Goal: Task Accomplishment & Management: Manage account settings

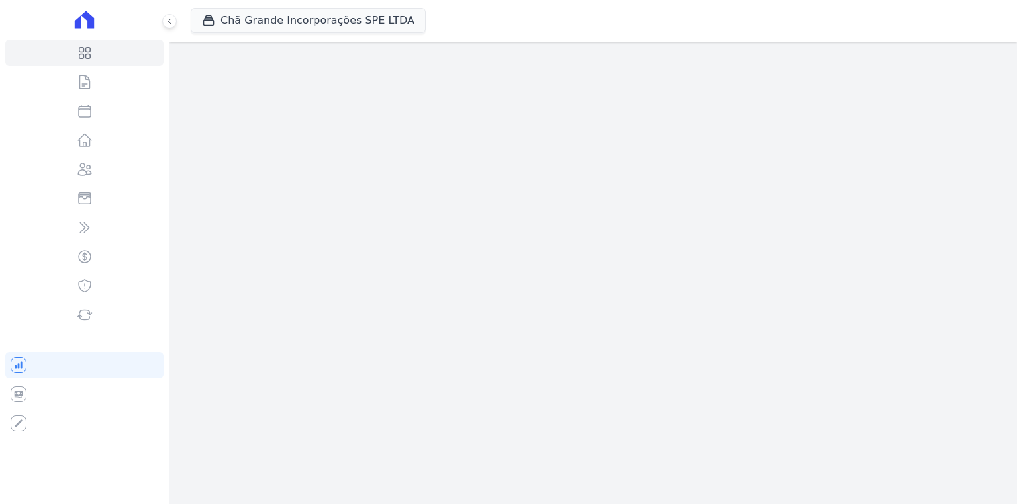
click at [23, 67] on ul "Visão Geral Contratos Parcelas Lotes Clientes Minha Carteira Transferências Cré…" at bounding box center [84, 184] width 158 height 289
click at [79, 21] on icon at bounding box center [84, 20] width 19 height 18
click at [81, 54] on icon at bounding box center [84, 53] width 11 height 11
click at [93, 23] on icon at bounding box center [84, 20] width 19 height 18
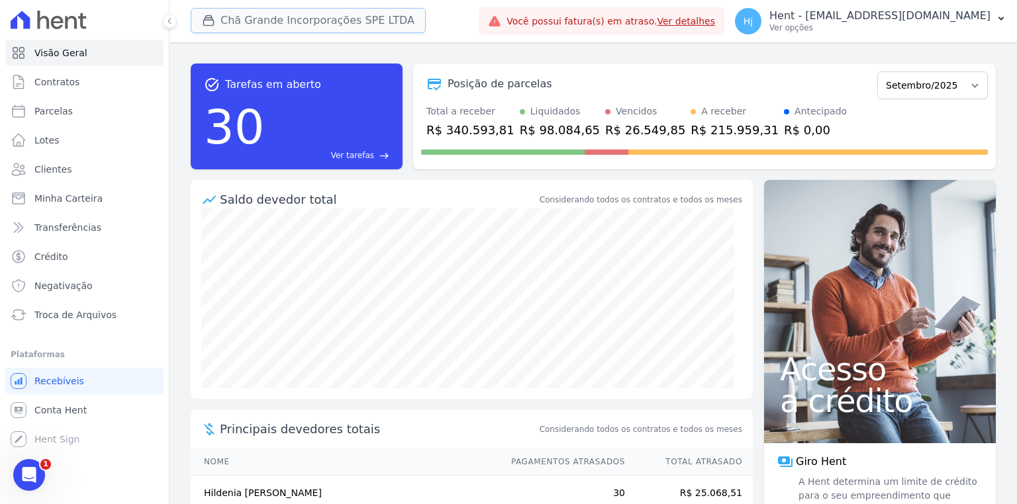
click at [289, 23] on button "Chã Grande Incorporações SPE LTDA" at bounding box center [308, 20] width 235 height 25
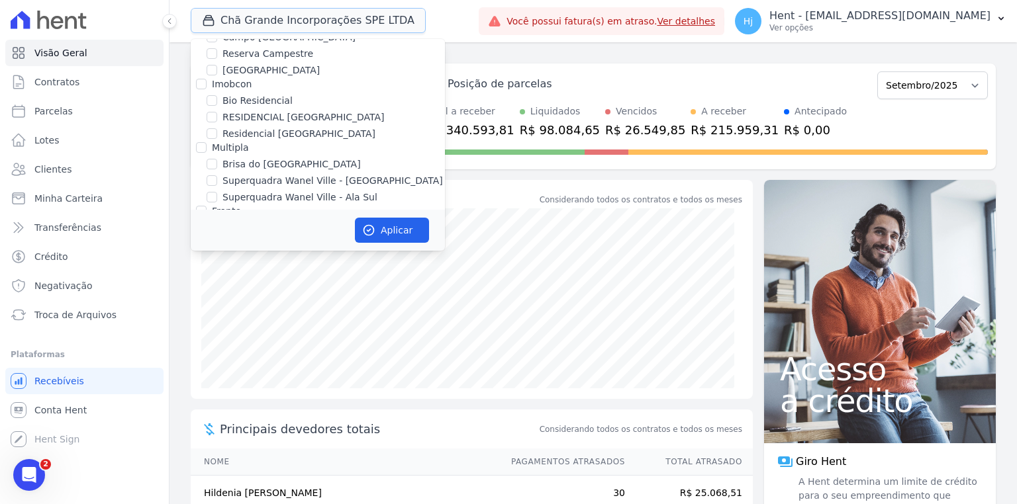
scroll to position [2806, 0]
click at [213, 240] on input "Chã Grande Incorporações SPE LTDA" at bounding box center [211, 245] width 11 height 11
checkbox input "false"
click at [606, 79] on div "Posição de parcelas" at bounding box center [646, 84] width 451 height 16
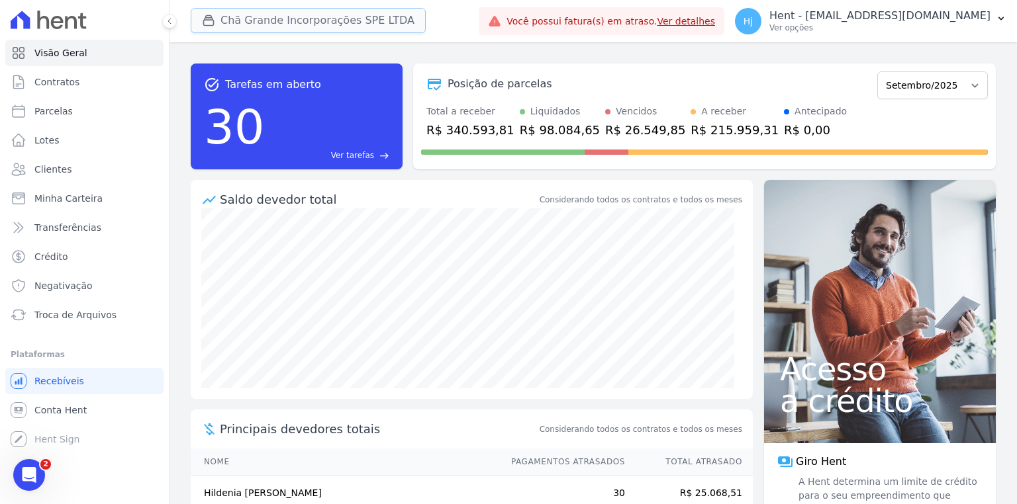
click at [368, 24] on button "Chã Grande Incorporações SPE LTDA" at bounding box center [308, 20] width 235 height 25
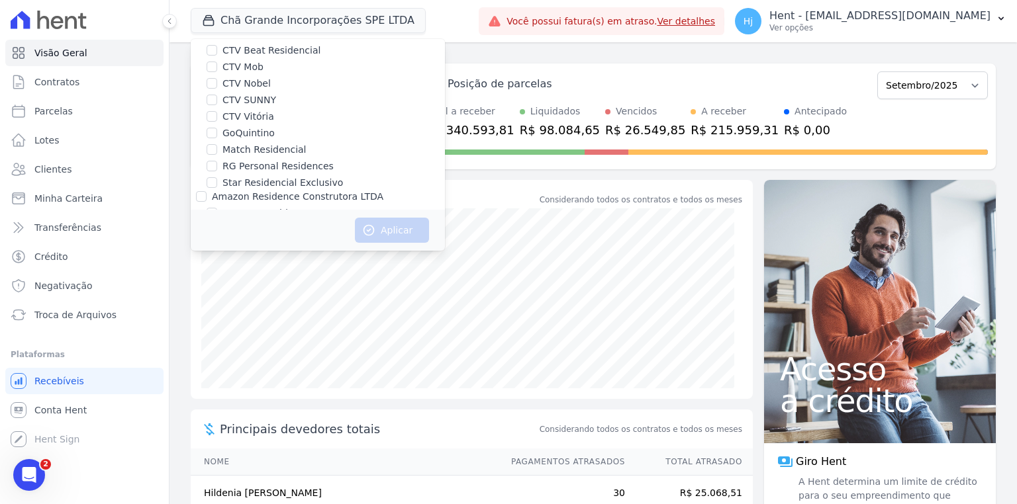
scroll to position [8784, 0]
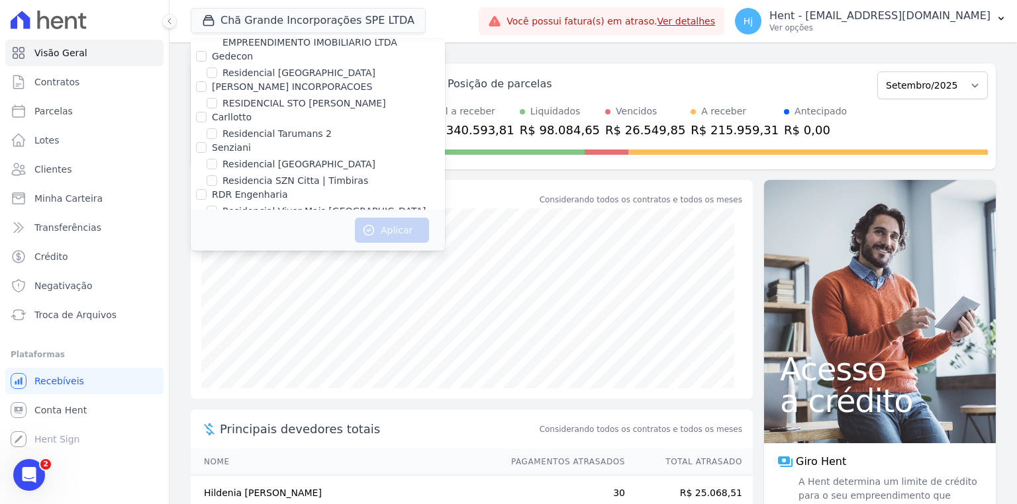
click at [211, 342] on input "RSN EMPREENDIMENTO IMOBILIARIO II SPE LTDA" at bounding box center [211, 347] width 11 height 11
checkbox input "true"
click at [393, 228] on button "Aplicar" at bounding box center [392, 230] width 74 height 25
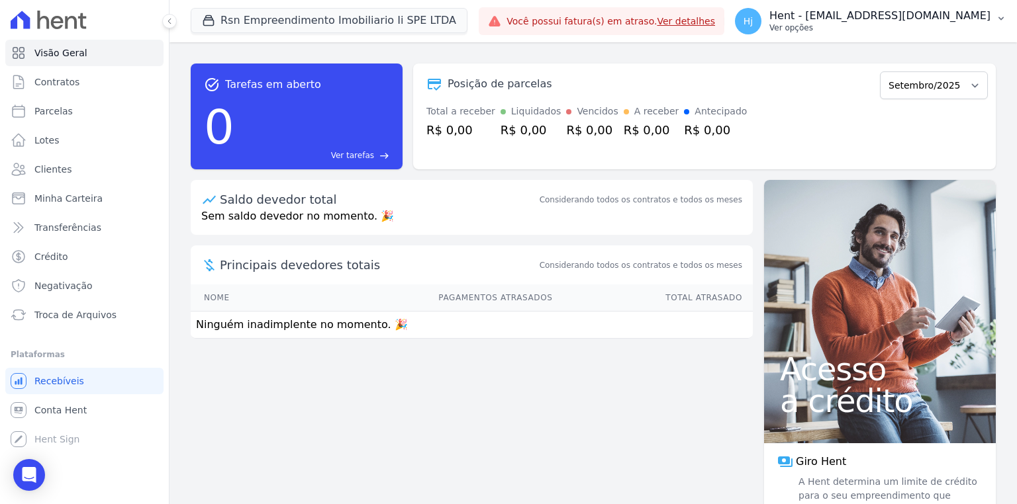
click at [960, 21] on p "Hent - [EMAIL_ADDRESS][DOMAIN_NAME]" at bounding box center [879, 15] width 221 height 13
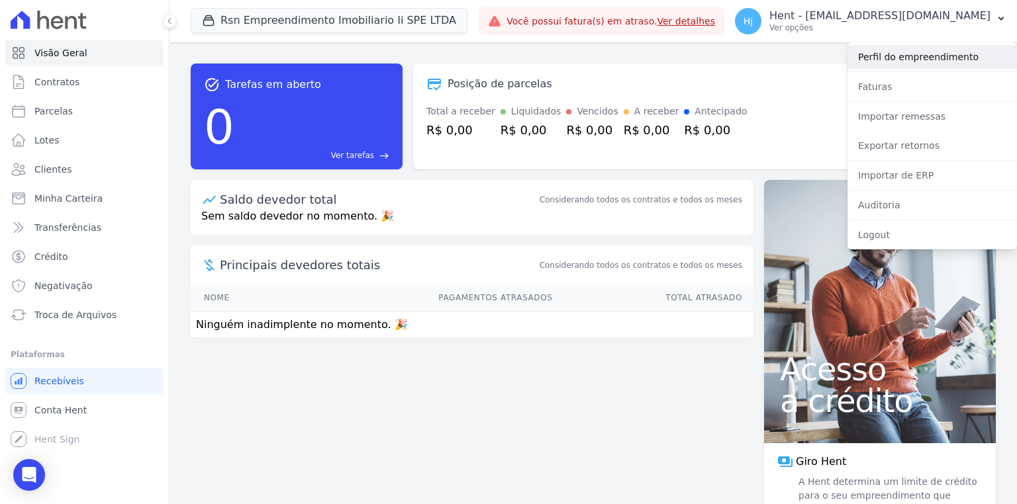
click at [919, 60] on link "Perfil do empreendimento" at bounding box center [931, 57] width 169 height 24
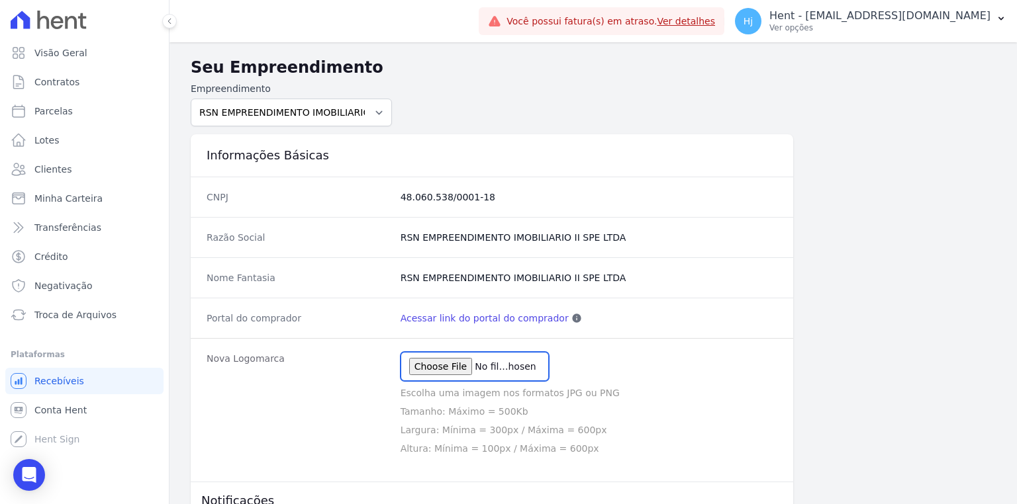
click at [443, 365] on input "file" at bounding box center [474, 366] width 148 height 29
type input "C:\fakepath\Logo do Empreendimento - Sem fundo.png"
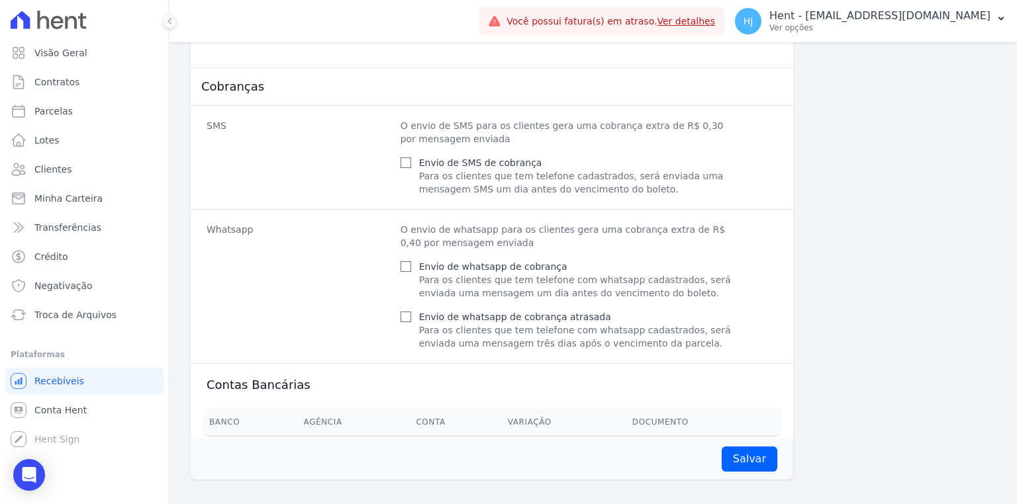
scroll to position [573, 0]
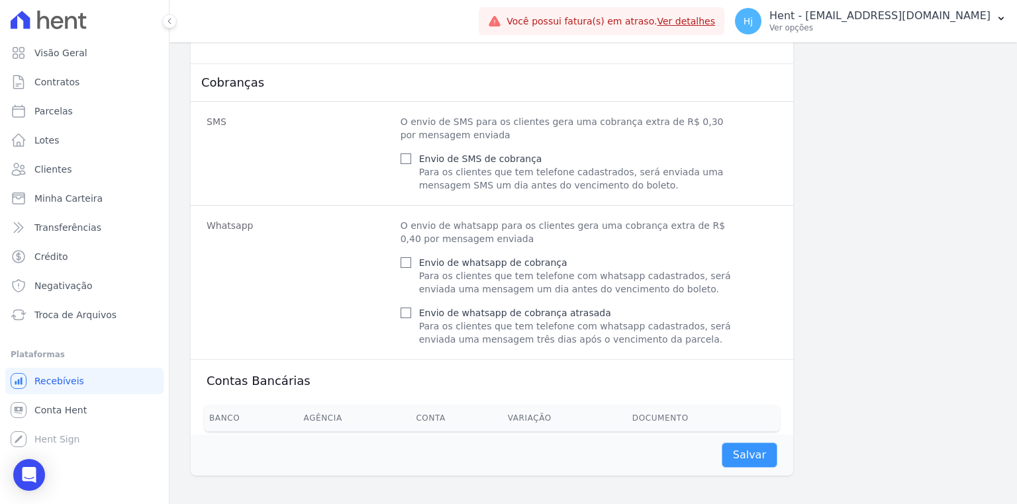
click at [736, 447] on input "Salvar" at bounding box center [749, 455] width 56 height 25
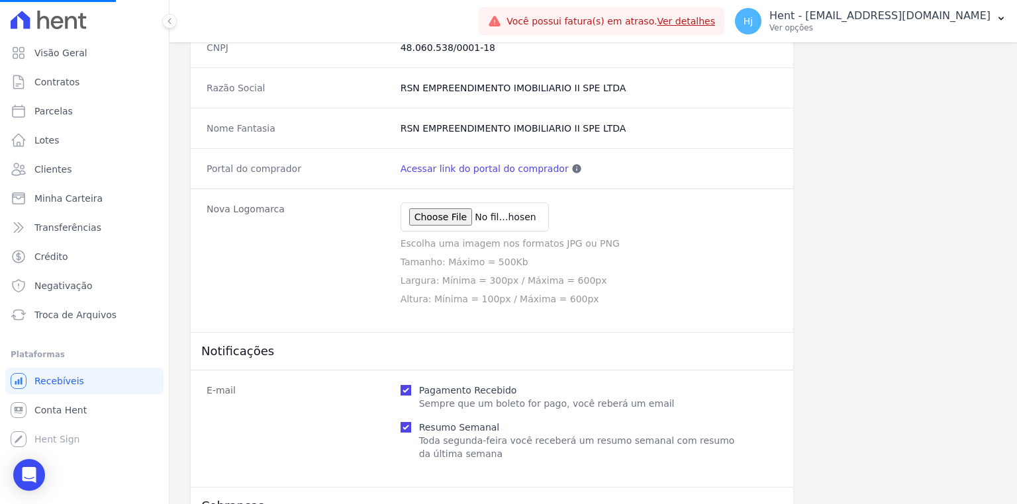
scroll to position [0, 0]
